Goal: Book appointment/travel/reservation

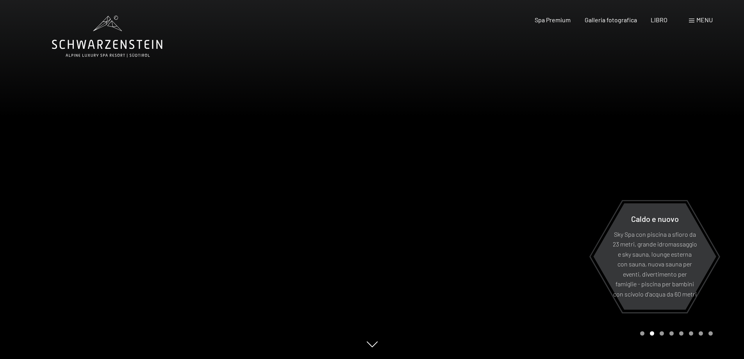
click at [481, 258] on div at bounding box center [558, 179] width 372 height 359
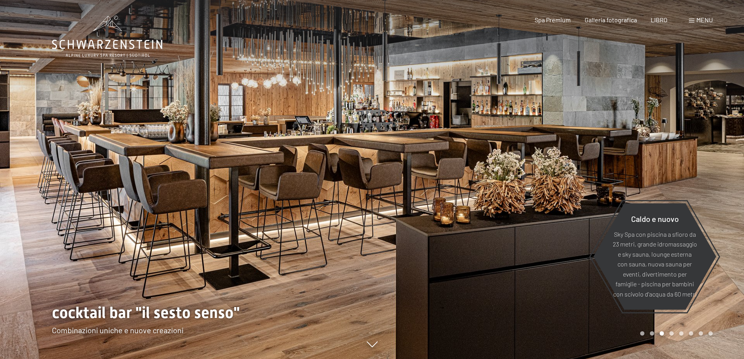
click at [481, 252] on div at bounding box center [558, 179] width 372 height 359
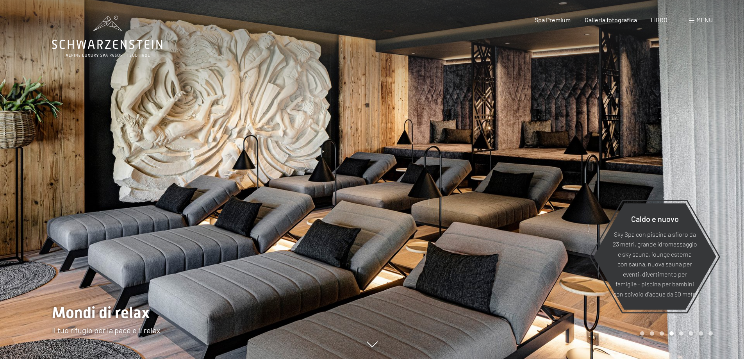
click at [481, 252] on div at bounding box center [558, 179] width 372 height 359
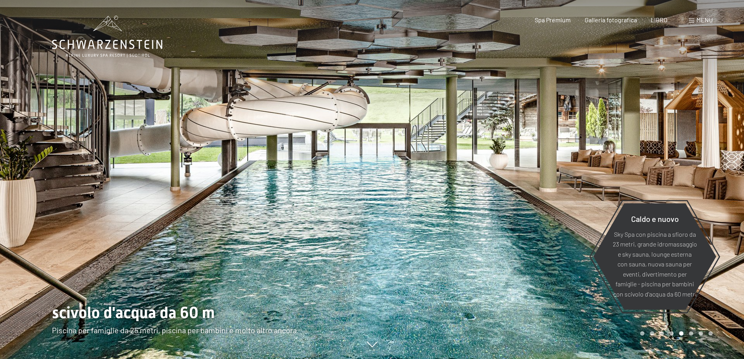
click at [481, 252] on div at bounding box center [558, 179] width 372 height 359
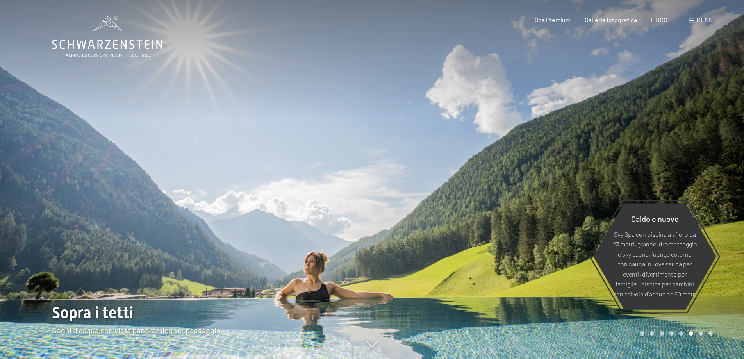
click at [481, 252] on div at bounding box center [558, 179] width 372 height 359
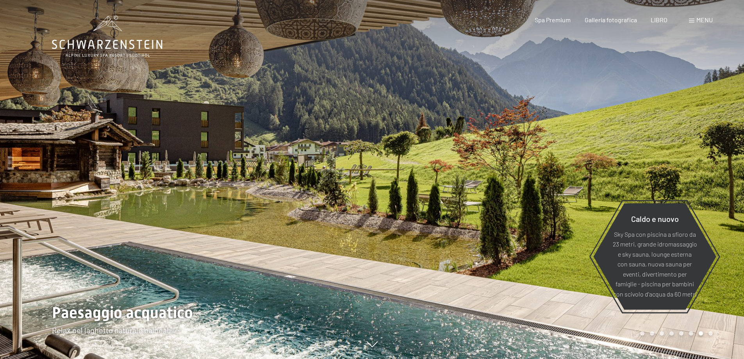
click at [481, 252] on div at bounding box center [558, 179] width 372 height 359
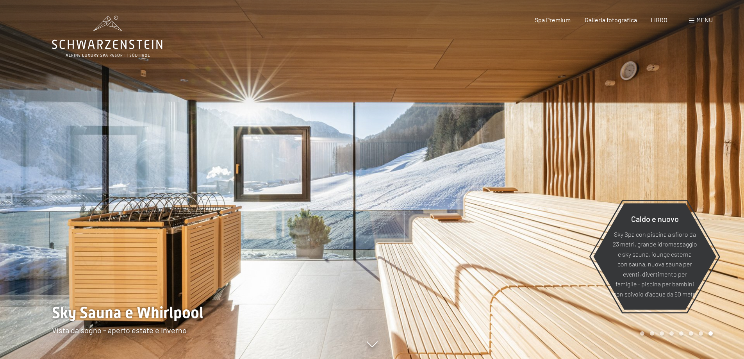
click at [481, 252] on div at bounding box center [558, 179] width 372 height 359
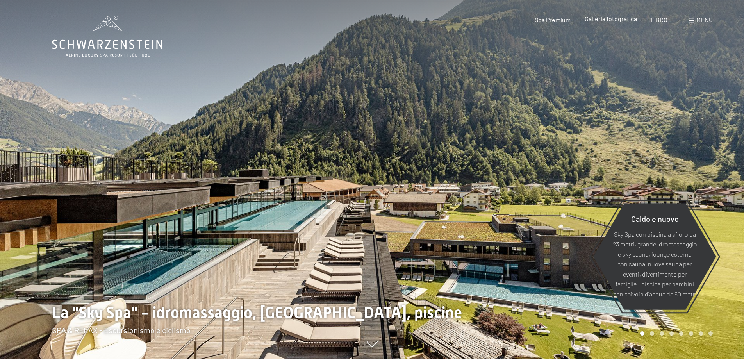
click at [620, 17] on font "Galleria fotografica" at bounding box center [611, 18] width 52 height 7
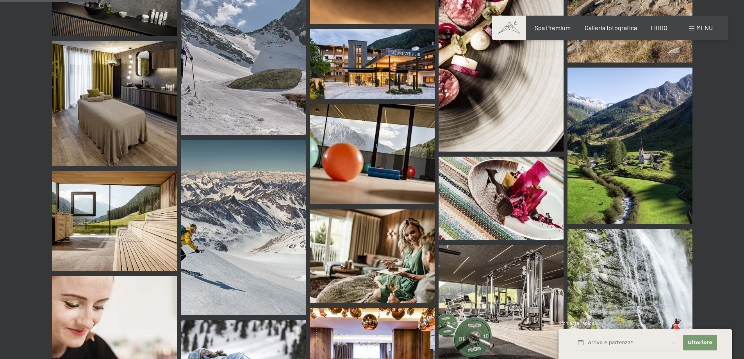
scroll to position [1301, 0]
click at [382, 58] on img at bounding box center [372, 64] width 125 height 70
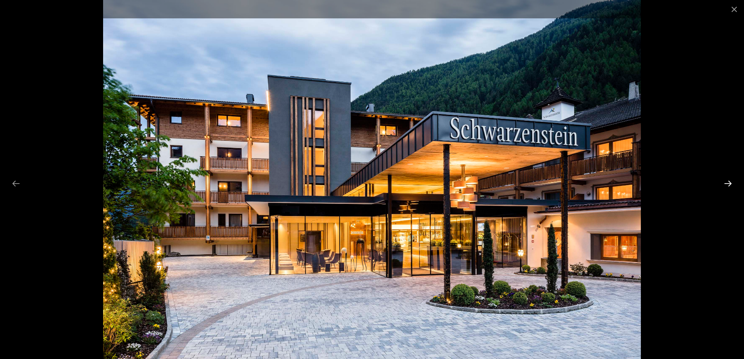
click at [726, 183] on button "Next slide" at bounding box center [728, 183] width 16 height 15
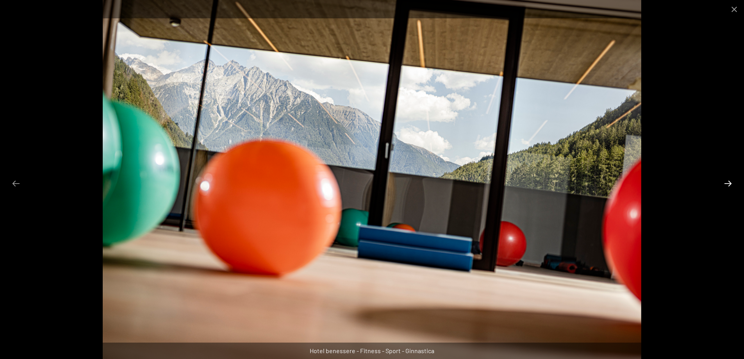
click at [726, 183] on button "Next slide" at bounding box center [728, 183] width 16 height 15
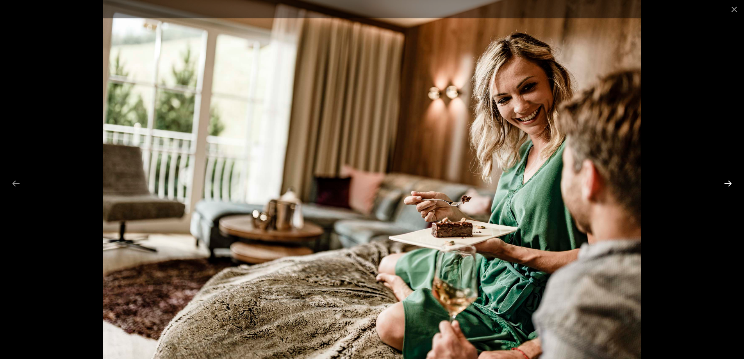
click at [726, 183] on button "Diapositiva successiva" at bounding box center [728, 183] width 16 height 15
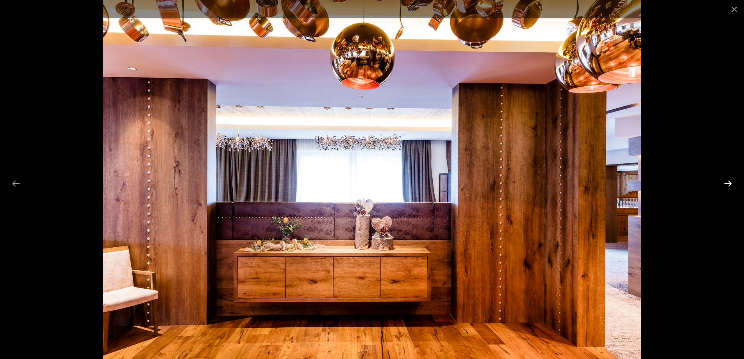
click at [726, 183] on button "Diapositiva successiva" at bounding box center [728, 183] width 16 height 15
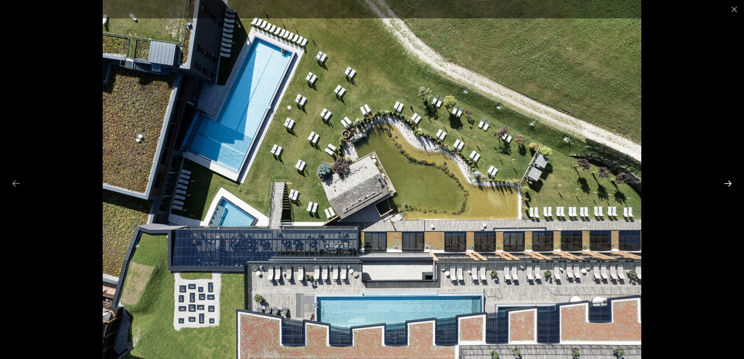
click at [726, 183] on button "Diapositiva successiva" at bounding box center [728, 183] width 16 height 15
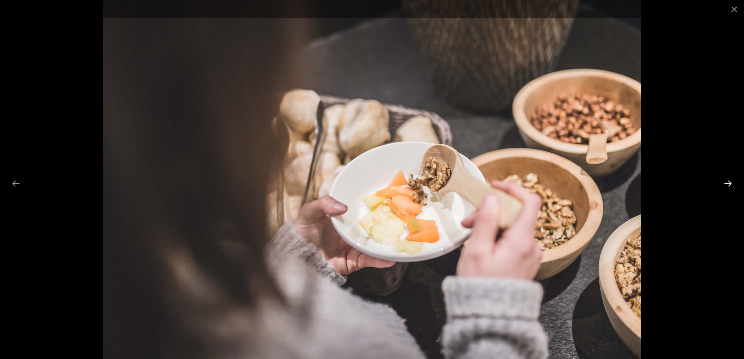
click at [726, 183] on button "Diapositiva successiva" at bounding box center [728, 183] width 16 height 15
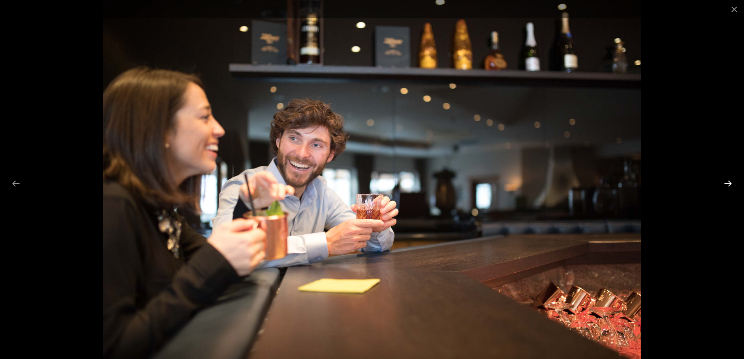
click at [726, 183] on button "Diapositiva successiva" at bounding box center [728, 183] width 16 height 15
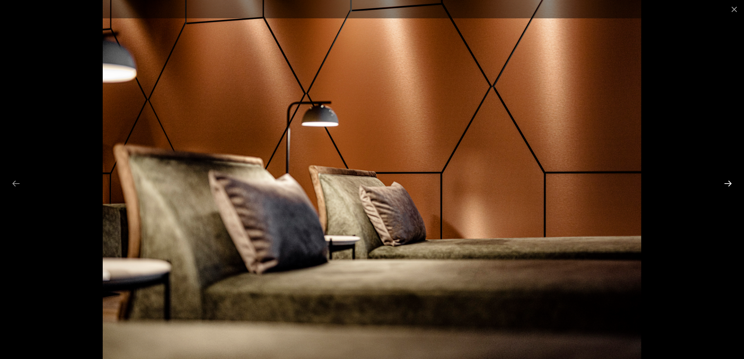
click at [726, 183] on button "Diapositiva successiva" at bounding box center [728, 183] width 16 height 15
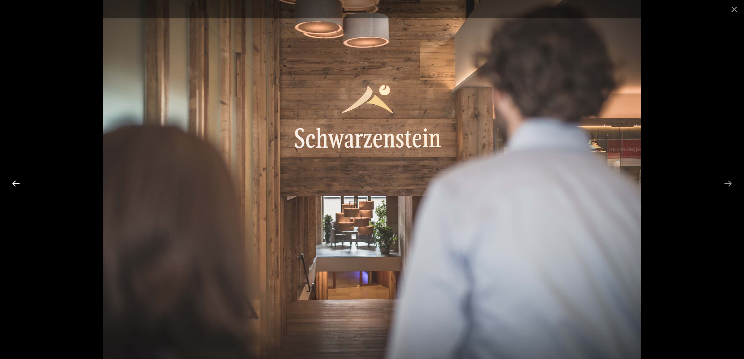
click at [13, 185] on button "Diapositiva precedente" at bounding box center [16, 183] width 16 height 15
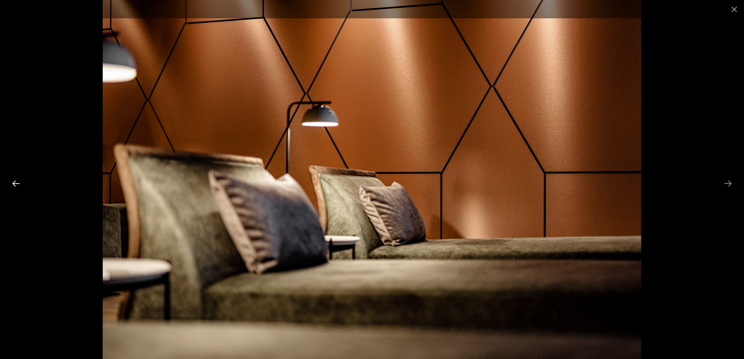
click at [13, 185] on button "Diapositiva precedente" at bounding box center [16, 183] width 16 height 15
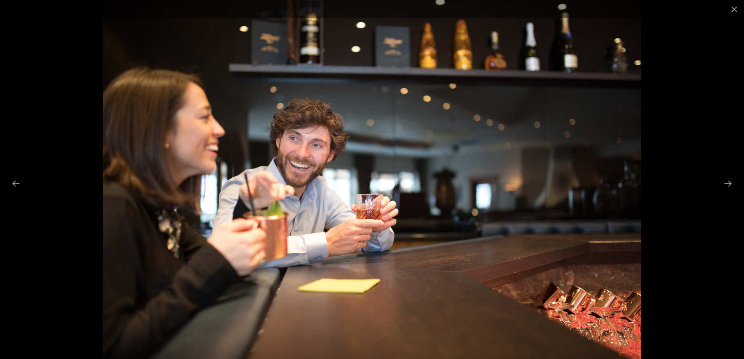
click at [719, 186] on div at bounding box center [372, 179] width 744 height 359
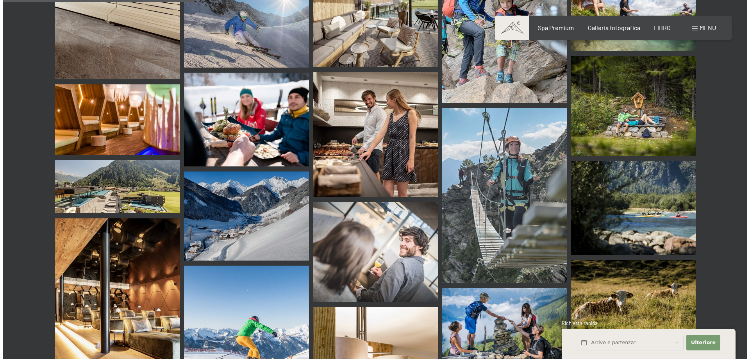
scroll to position [2551, 0]
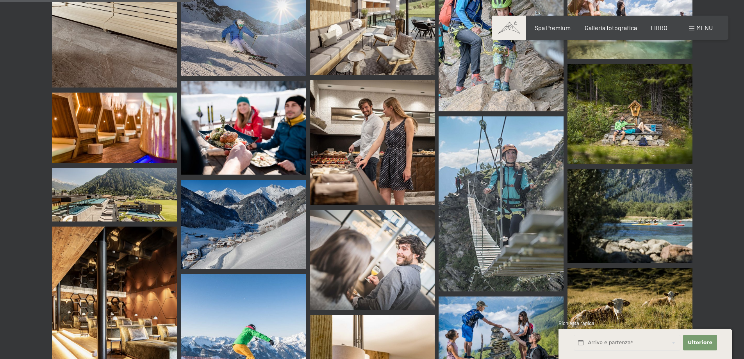
click at [706, 25] on font "menu" at bounding box center [704, 27] width 16 height 7
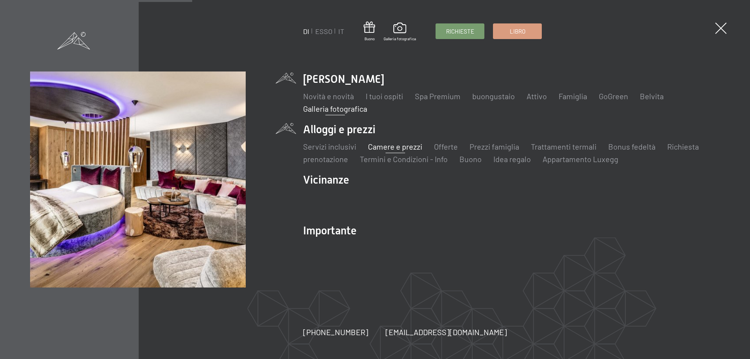
click at [388, 146] on font "Camere e prezzi" at bounding box center [395, 146] width 54 height 9
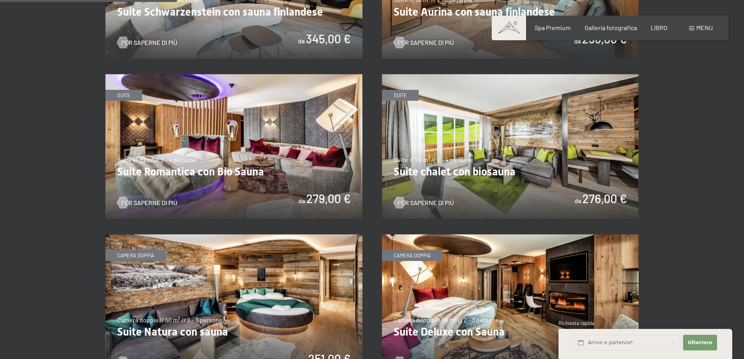
scroll to position [647, 0]
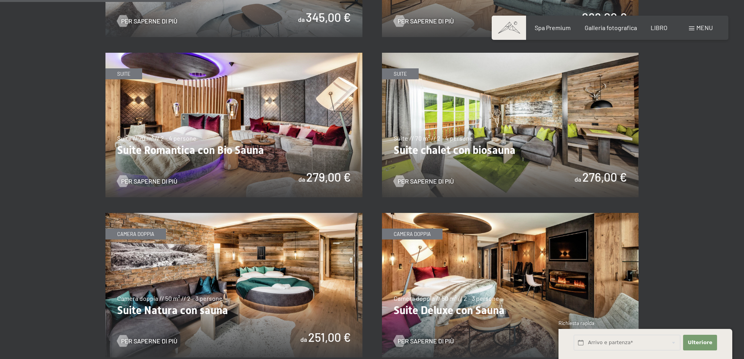
click at [507, 270] on img at bounding box center [510, 285] width 257 height 144
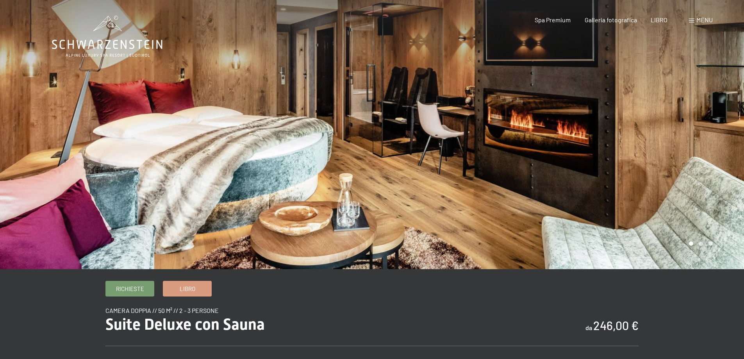
click at [643, 204] on div at bounding box center [558, 134] width 372 height 269
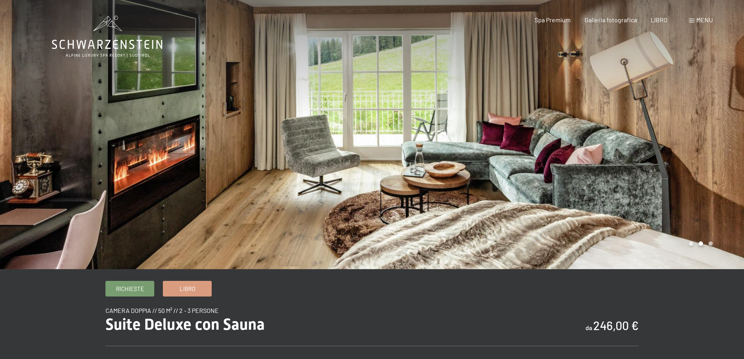
click at [643, 204] on div at bounding box center [558, 134] width 372 height 269
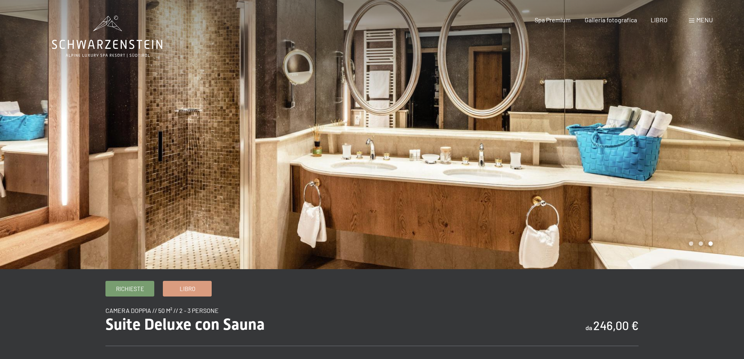
click at [643, 204] on div at bounding box center [558, 134] width 372 height 269
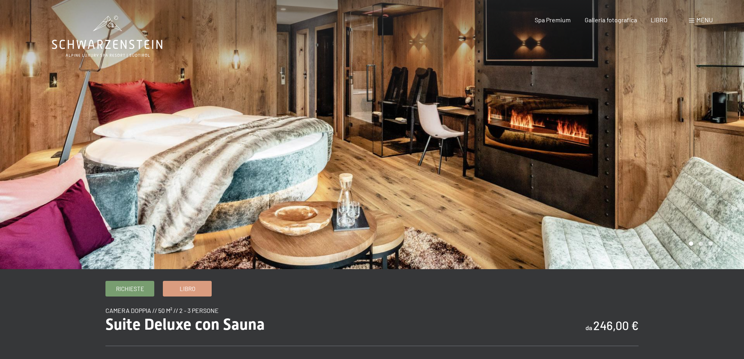
click at [643, 204] on div at bounding box center [558, 134] width 372 height 269
